Goal: Find specific page/section

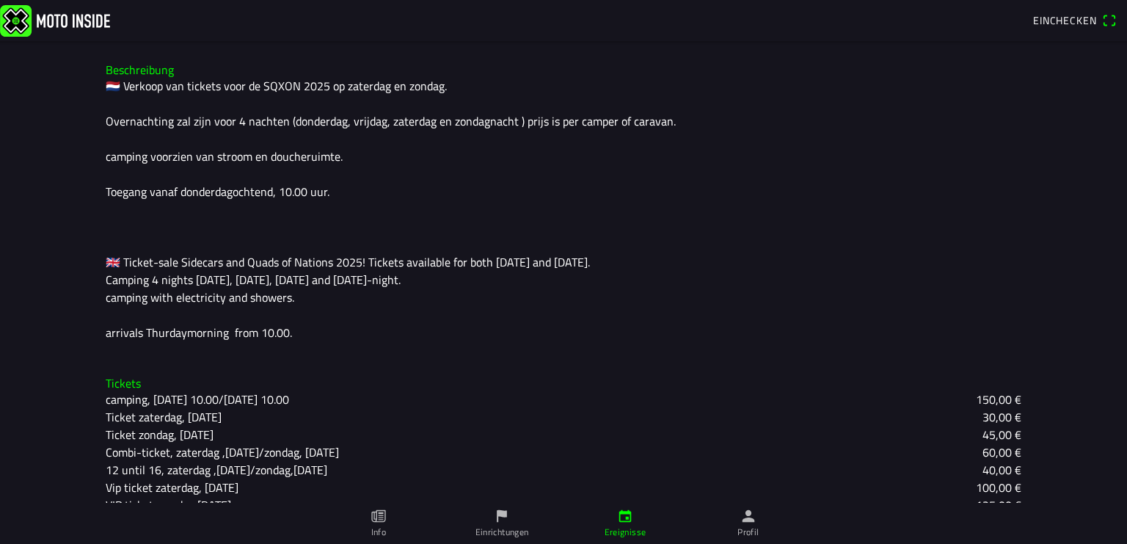
scroll to position [421, 0]
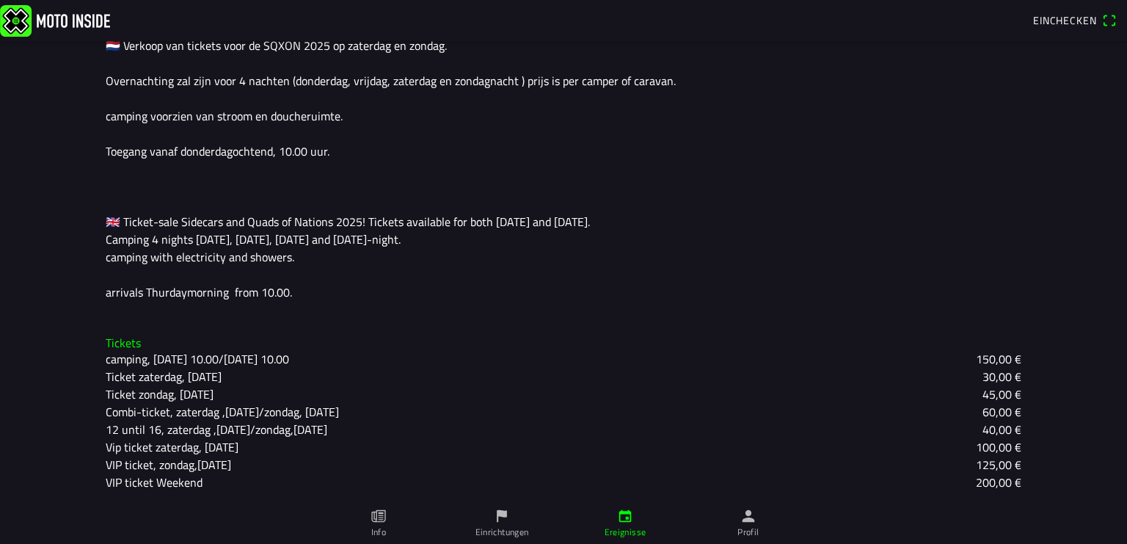
click at [376, 514] on icon "paper" at bounding box center [378, 516] width 14 height 12
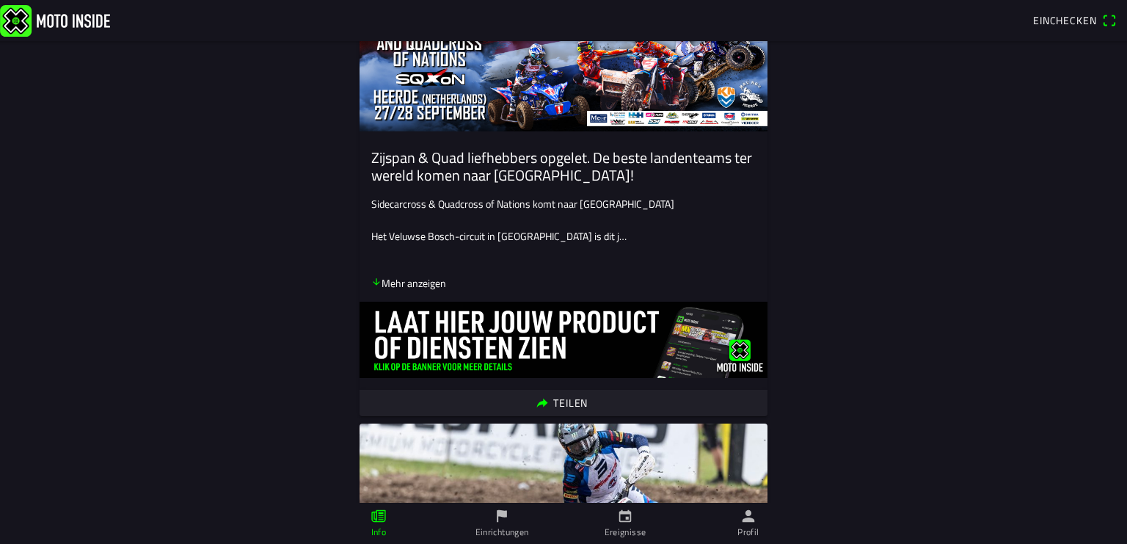
scroll to position [219, 0]
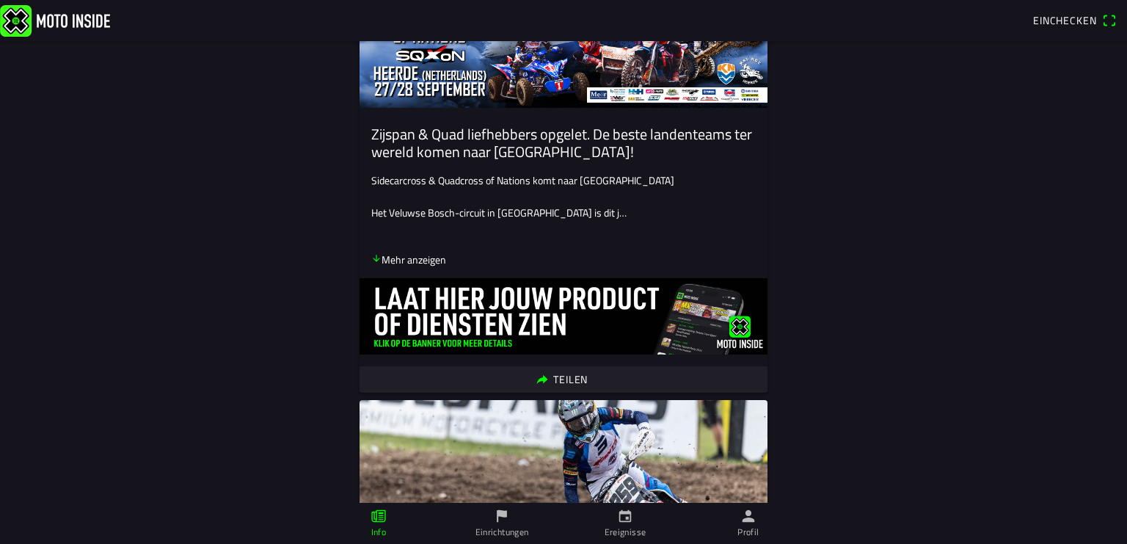
click at [371, 257] on icon "arrow down" at bounding box center [376, 258] width 10 height 10
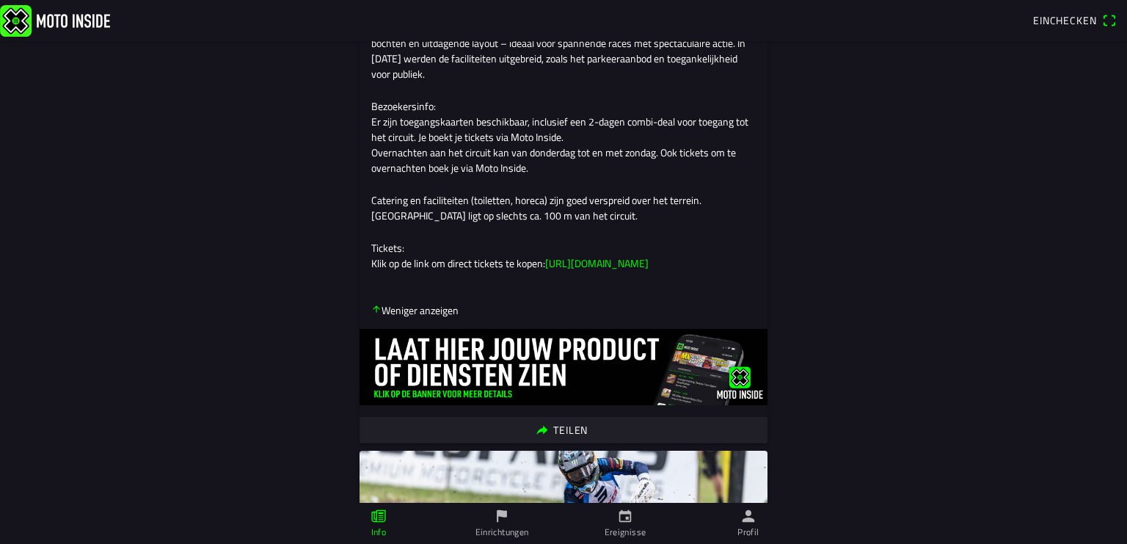
scroll to position [546, 0]
click at [591, 270] on link "[URL][DOMAIN_NAME]" at bounding box center [596, 262] width 103 height 15
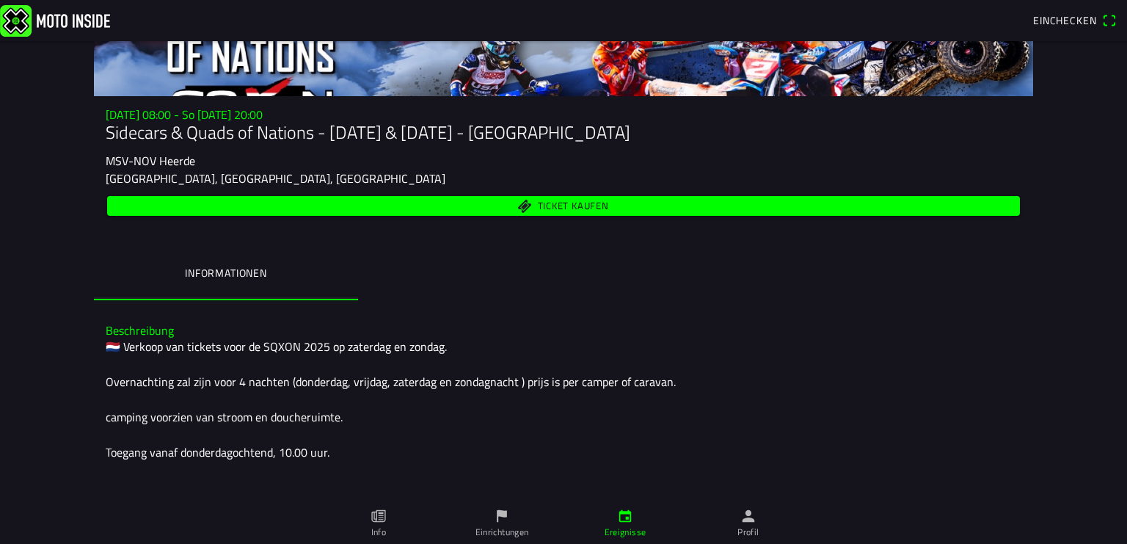
scroll to position [109, 0]
